Goal: Book appointment/travel/reservation

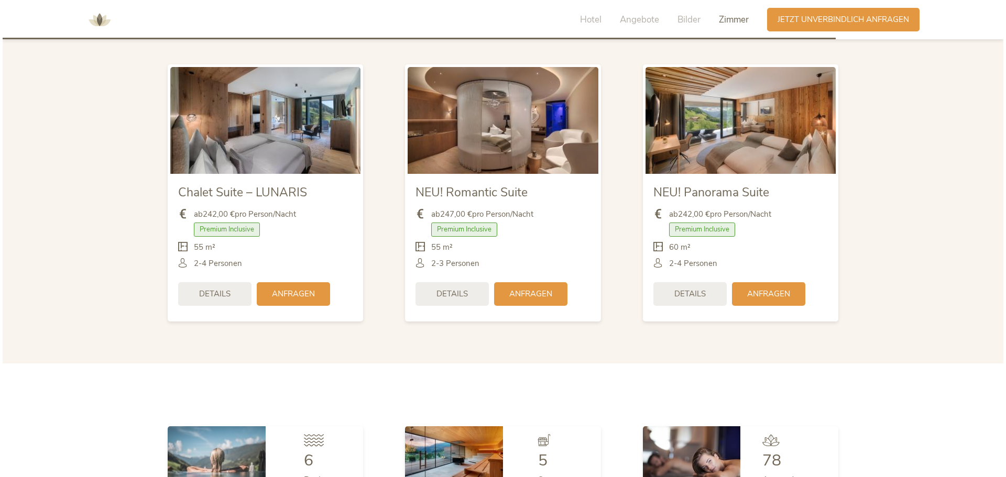
scroll to position [2568, 0]
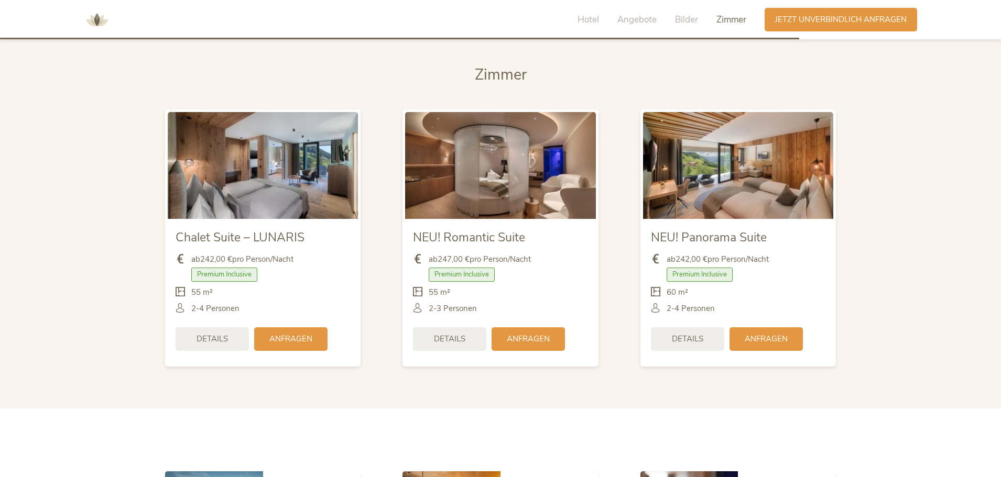
click at [729, 209] on img at bounding box center [738, 165] width 190 height 107
click at [735, 186] on img at bounding box center [738, 165] width 190 height 107
click at [694, 344] on div "Details" at bounding box center [687, 338] width 73 height 24
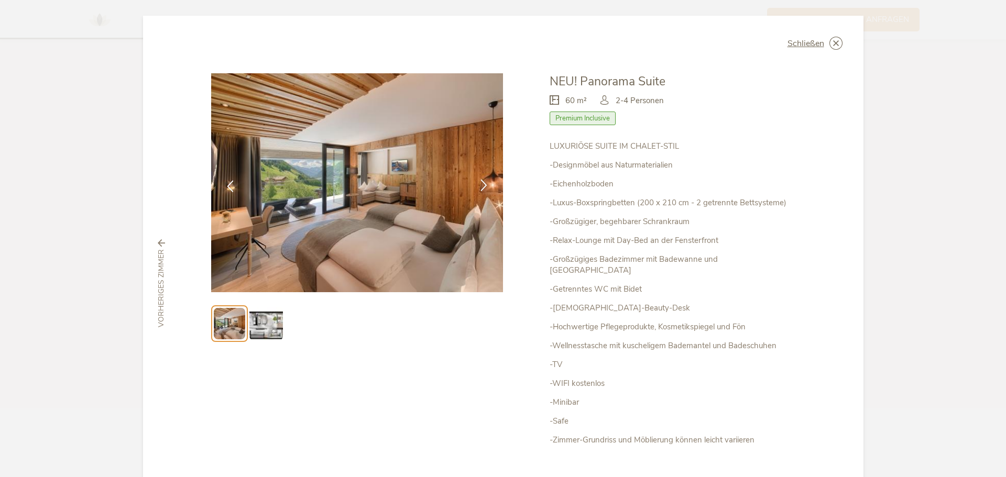
click at [482, 183] on icon at bounding box center [484, 185] width 12 height 12
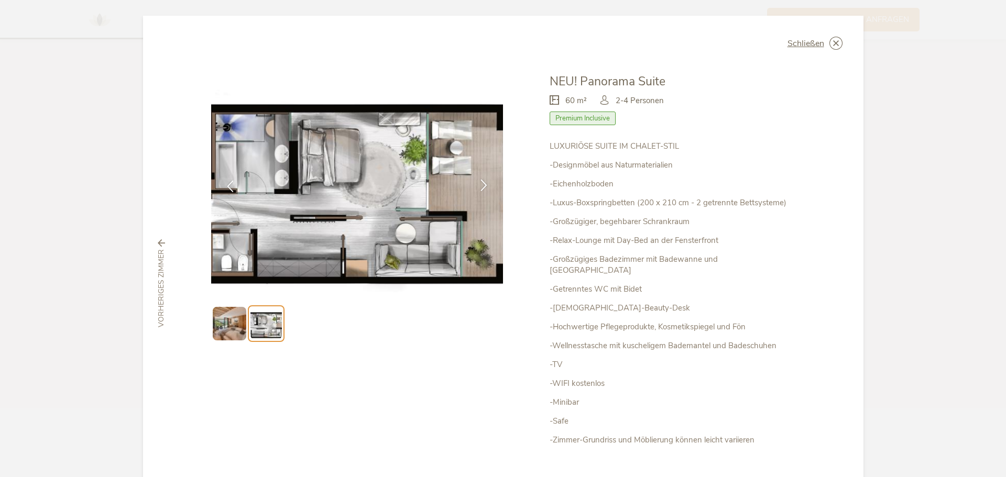
click at [482, 183] on icon at bounding box center [484, 185] width 12 height 12
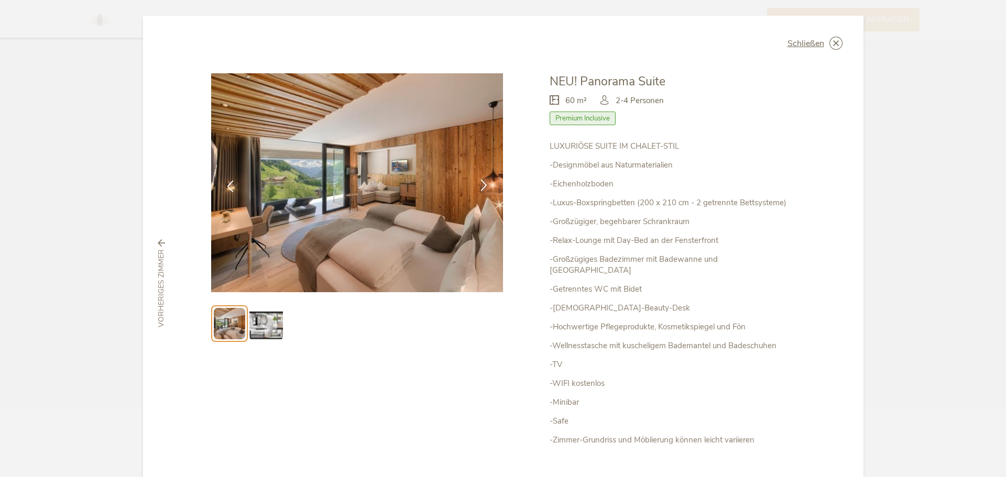
click at [482, 183] on icon at bounding box center [484, 185] width 12 height 12
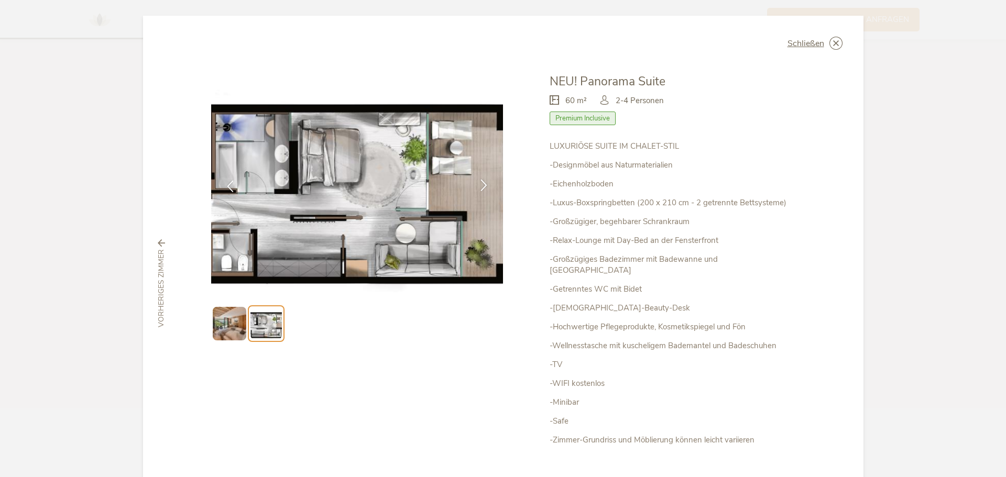
click at [482, 183] on icon at bounding box center [484, 185] width 12 height 12
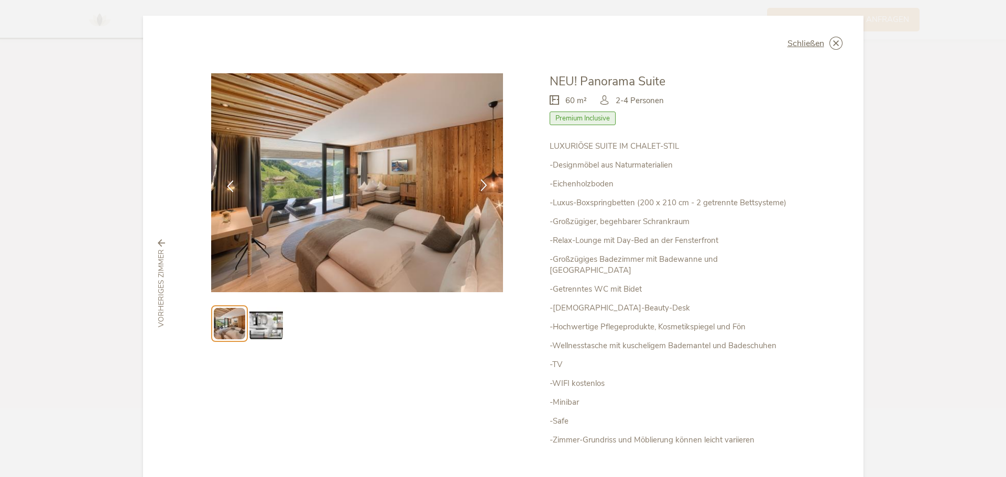
click at [482, 183] on icon at bounding box center [484, 185] width 12 height 12
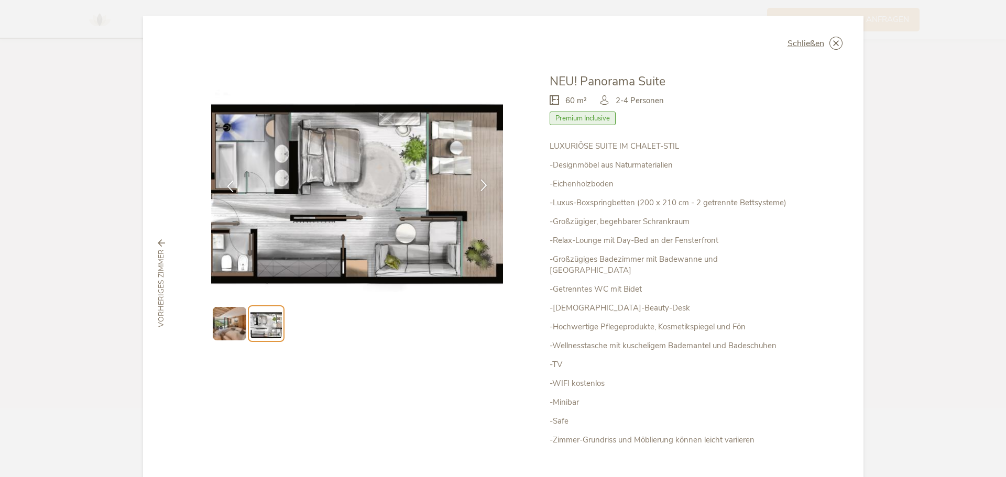
click at [482, 183] on icon at bounding box center [484, 185] width 12 height 12
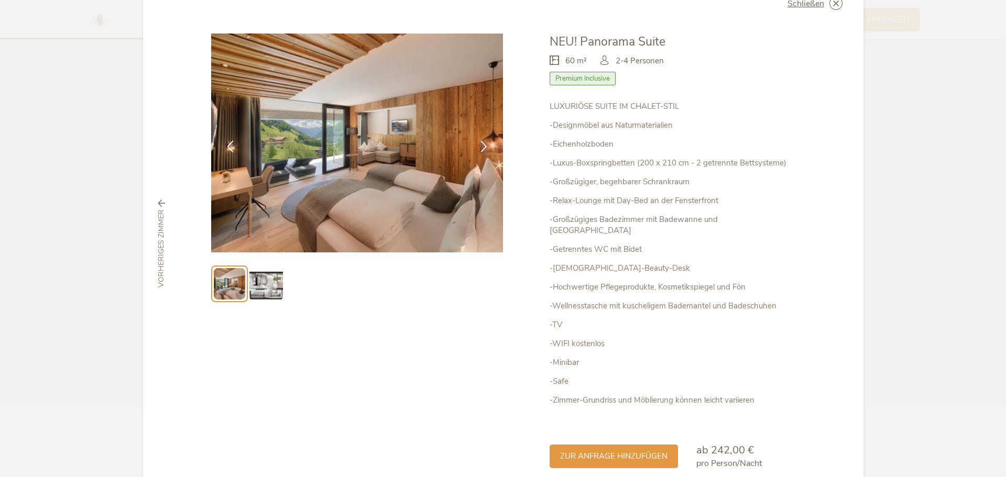
scroll to position [79, 0]
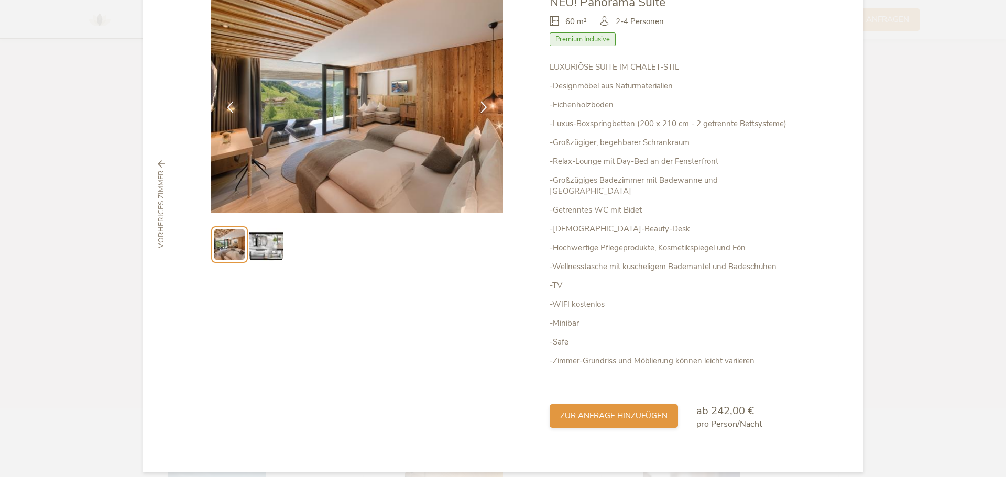
click at [627, 411] on span "zur Anfrage hinzufügen" at bounding box center [613, 416] width 107 height 11
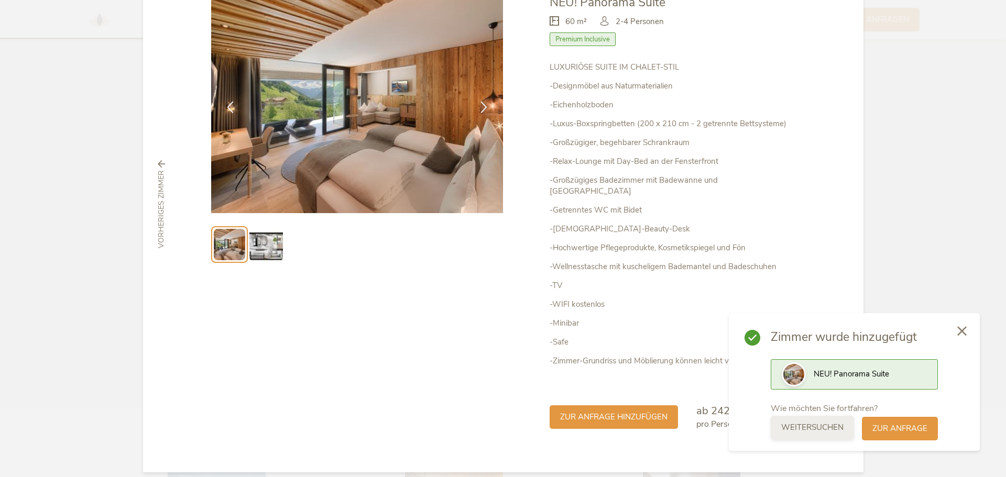
click at [834, 431] on span "weitersuchen" at bounding box center [812, 427] width 62 height 11
